Goal: Information Seeking & Learning: Find contact information

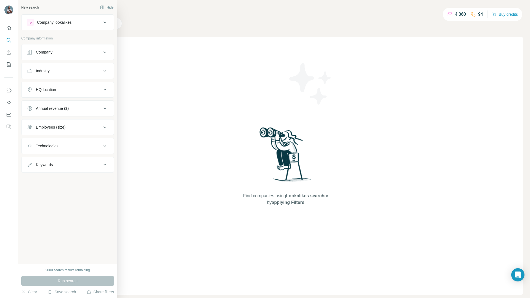
click at [59, 53] on div "Company" at bounding box center [64, 52] width 75 height 6
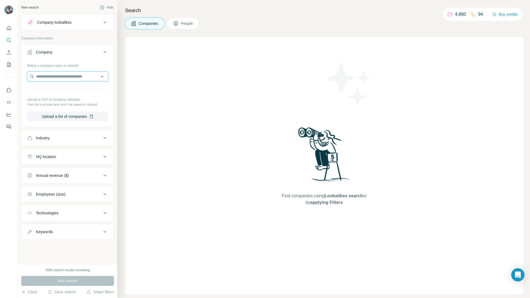
click at [63, 73] on input "text" at bounding box center [67, 77] width 81 height 10
paste input "**********"
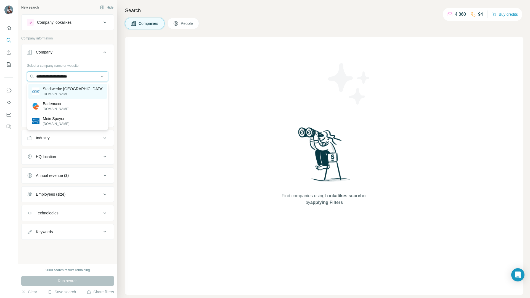
type input "**********"
click at [66, 92] on p "stadtwerke-speyer.de" at bounding box center [73, 94] width 61 height 5
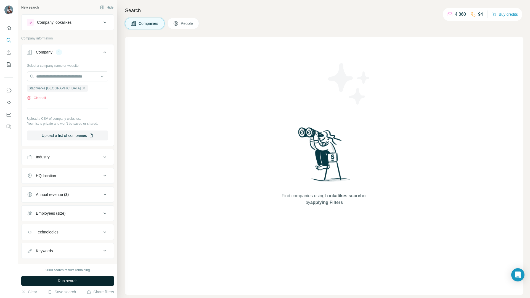
click at [67, 283] on span "Run search" at bounding box center [68, 281] width 20 height 6
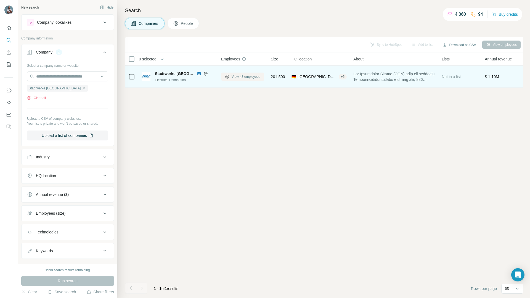
click at [240, 77] on span "View 48 employees" at bounding box center [246, 76] width 29 height 5
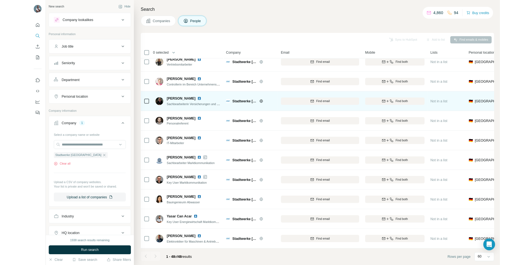
scroll to position [850, 0]
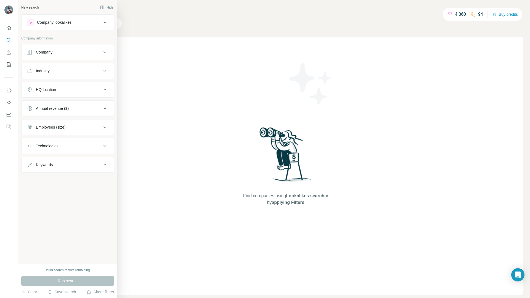
click at [81, 52] on div "Company" at bounding box center [64, 52] width 75 height 6
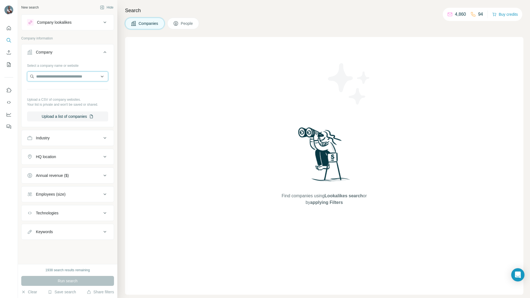
click at [67, 76] on input "text" at bounding box center [67, 77] width 81 height 10
paste input "**********"
type input "**********"
click at [60, 100] on p "[PERSON_NAME][DOMAIN_NAME]" at bounding box center [73, 99] width 62 height 5
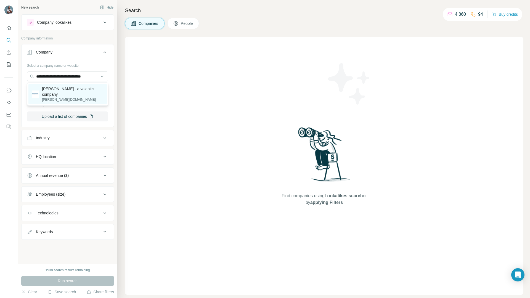
scroll to position [0, 0]
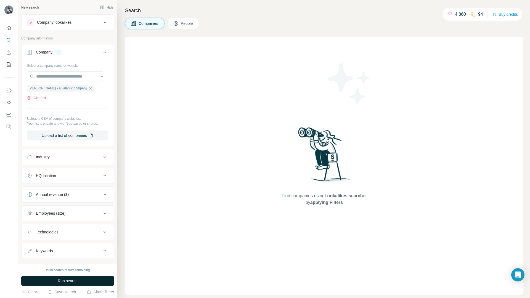
click at [68, 280] on span "Run search" at bounding box center [68, 281] width 20 height 6
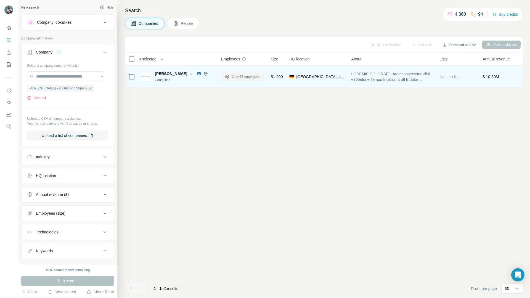
click at [251, 75] on span "View 73 employees" at bounding box center [246, 76] width 29 height 5
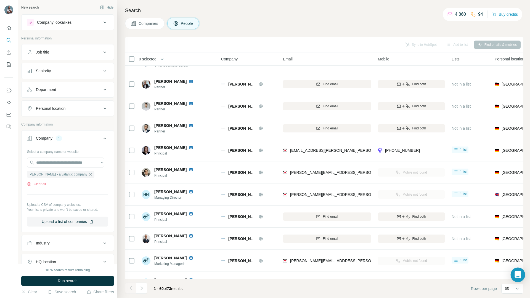
scroll to position [64, 0]
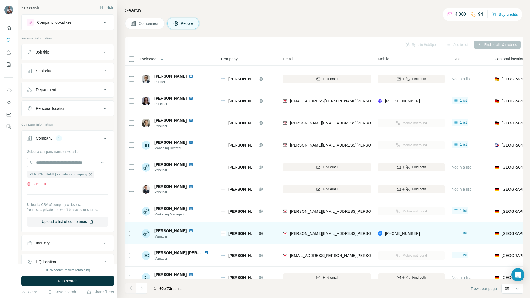
click at [423, 232] on div "[PHONE_NUMBER]" at bounding box center [411, 233] width 67 height 15
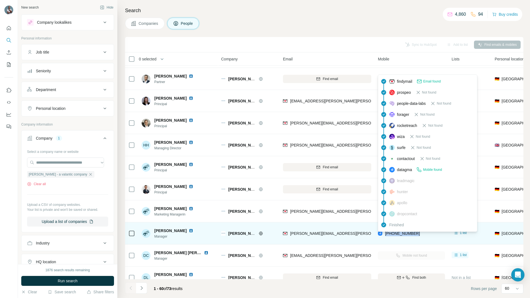
drag, startPoint x: 423, startPoint y: 232, endPoint x: 385, endPoint y: 234, distance: 38.1
click at [385, 234] on div "[PHONE_NUMBER]" at bounding box center [411, 233] width 67 height 15
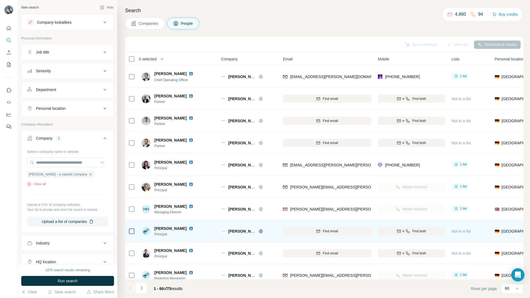
scroll to position [0, 0]
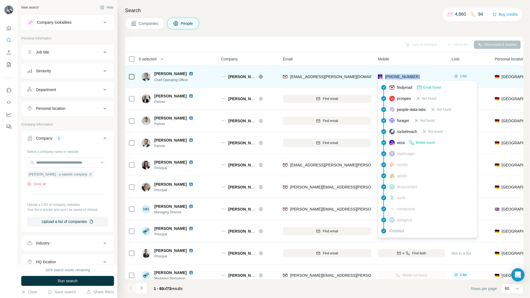
drag, startPoint x: 430, startPoint y: 76, endPoint x: 386, endPoint y: 76, distance: 44.2
click at [386, 76] on div "[PHONE_NUMBER]" at bounding box center [411, 76] width 67 height 15
copy span "[PHONE_NUMBER]"
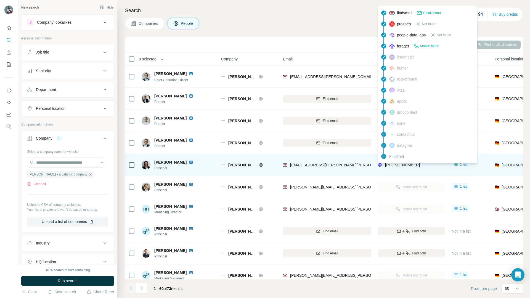
drag, startPoint x: 424, startPoint y: 165, endPoint x: 415, endPoint y: 166, distance: 9.7
click at [415, 166] on div "[PHONE_NUMBER]" at bounding box center [411, 164] width 67 height 15
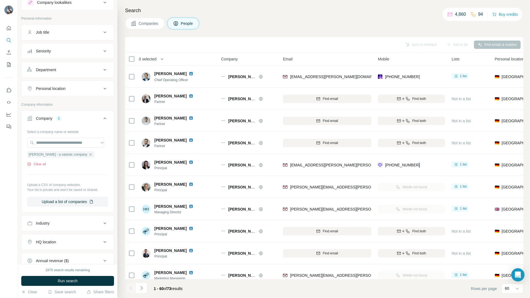
scroll to position [20, 0]
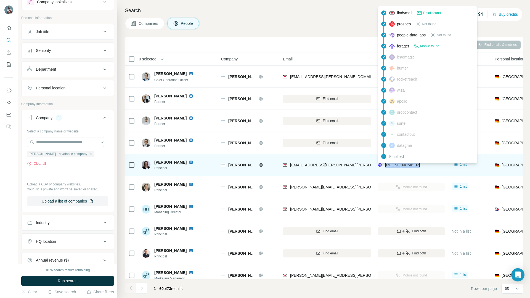
drag, startPoint x: 424, startPoint y: 164, endPoint x: 386, endPoint y: 165, distance: 37.8
click at [386, 165] on div "[PHONE_NUMBER]" at bounding box center [411, 164] width 67 height 15
copy span "[PHONE_NUMBER]"
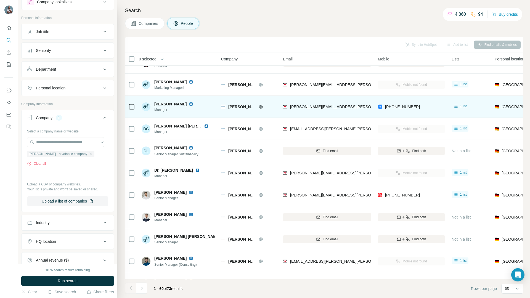
scroll to position [201, 0]
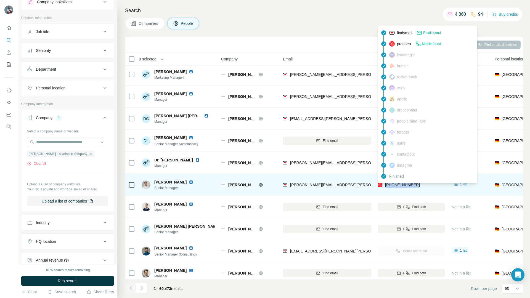
drag, startPoint x: 423, startPoint y: 184, endPoint x: 385, endPoint y: 186, distance: 37.9
click at [385, 186] on div "[PHONE_NUMBER]" at bounding box center [411, 184] width 67 height 15
copy span "[PHONE_NUMBER]"
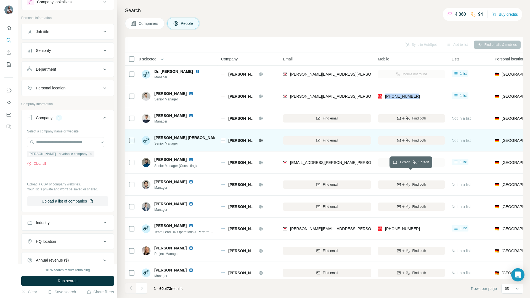
scroll to position [298, 0]
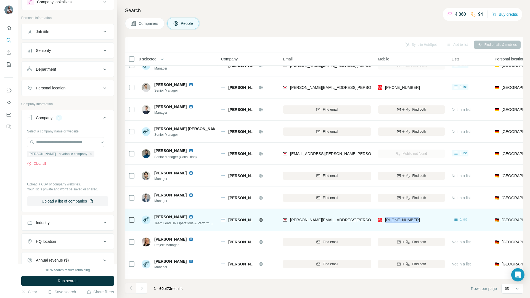
click at [427, 219] on div "[PHONE_NUMBER]" at bounding box center [411, 219] width 67 height 15
copy span "[PHONE_NUMBER]"
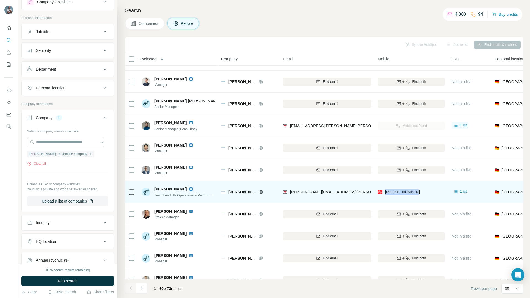
scroll to position [329, 0]
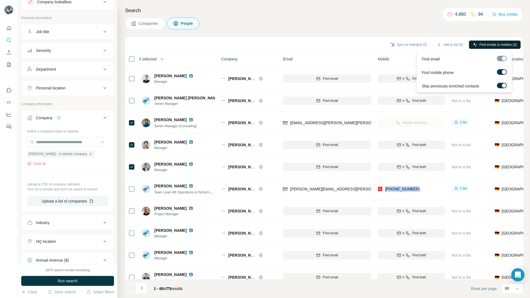
click at [489, 41] on button "Find emails & mobiles (3)" at bounding box center [495, 45] width 52 height 8
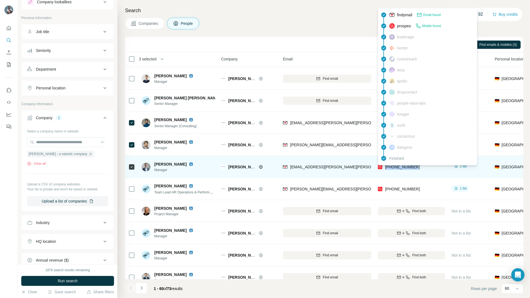
drag, startPoint x: 424, startPoint y: 167, endPoint x: 385, endPoint y: 168, distance: 38.4
click at [385, 168] on div "[PHONE_NUMBER]" at bounding box center [411, 166] width 67 height 15
copy span "[PHONE_NUMBER]"
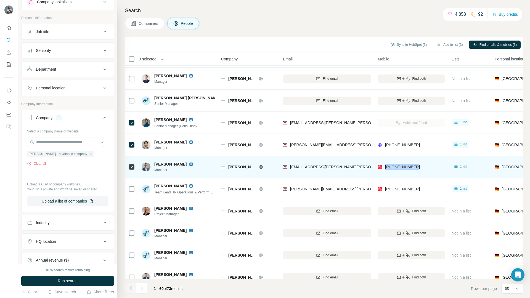
click at [189, 162] on img at bounding box center [191, 164] width 4 height 4
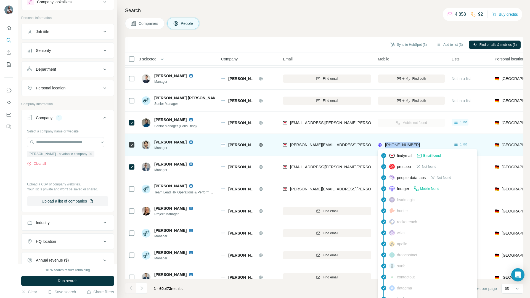
drag, startPoint x: 429, startPoint y: 142, endPoint x: 385, endPoint y: 144, distance: 44.2
click at [385, 144] on div "[PHONE_NUMBER]" at bounding box center [411, 144] width 67 height 15
copy span "[PHONE_NUMBER]"
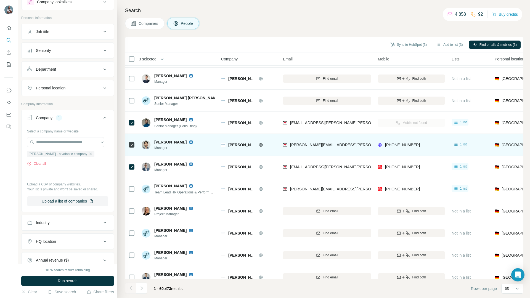
click at [200, 142] on div at bounding box center [197, 142] width 4 height 4
click at [193, 142] on img at bounding box center [191, 142] width 4 height 4
